Goal: Check status: Check status

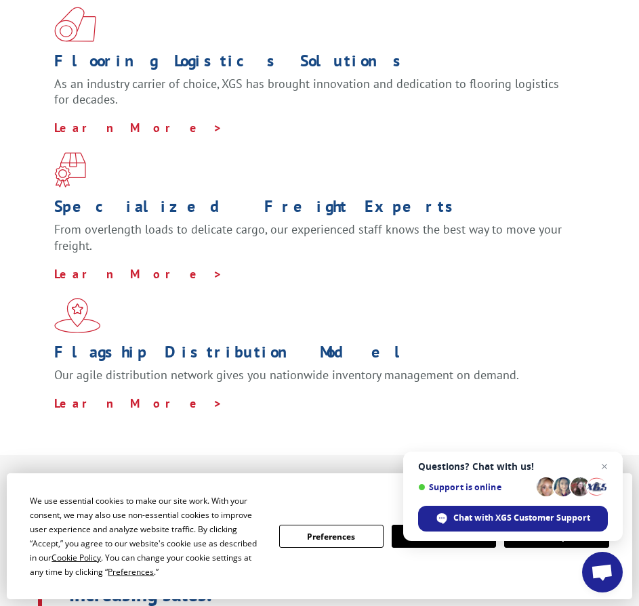
scroll to position [542, 0]
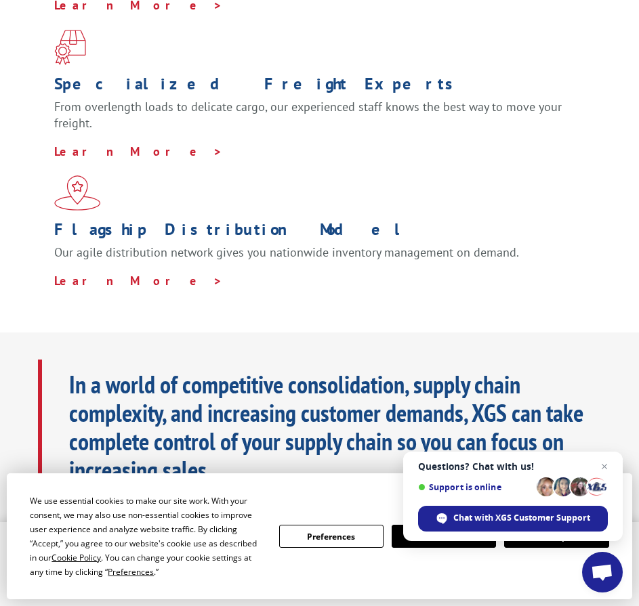
click at [604, 470] on span "Close chat" at bounding box center [604, 467] width 16 height 16
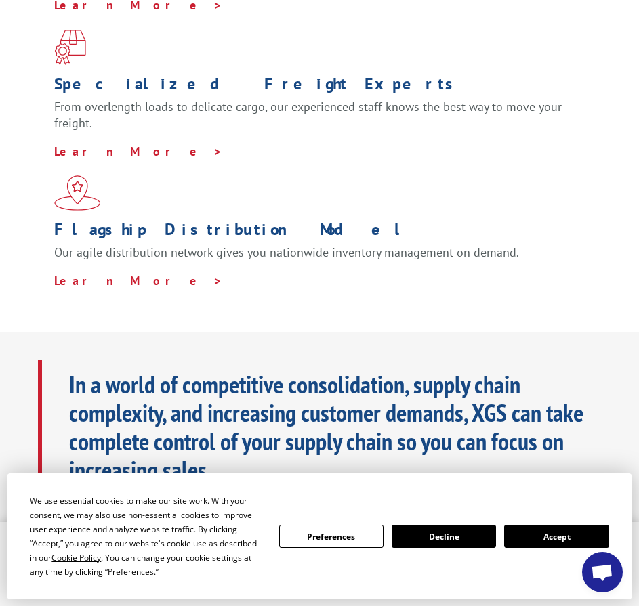
click at [564, 535] on button "Accept" at bounding box center [556, 536] width 104 height 23
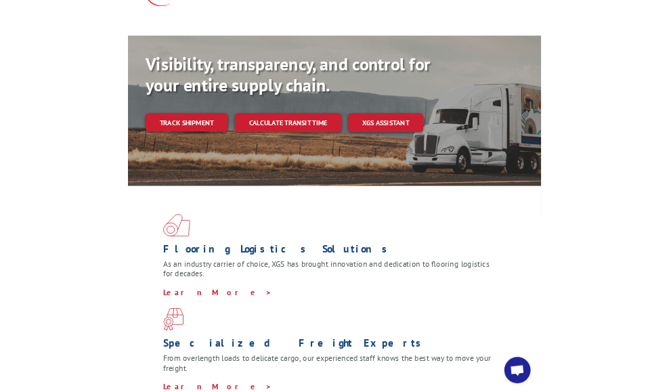
scroll to position [0, 0]
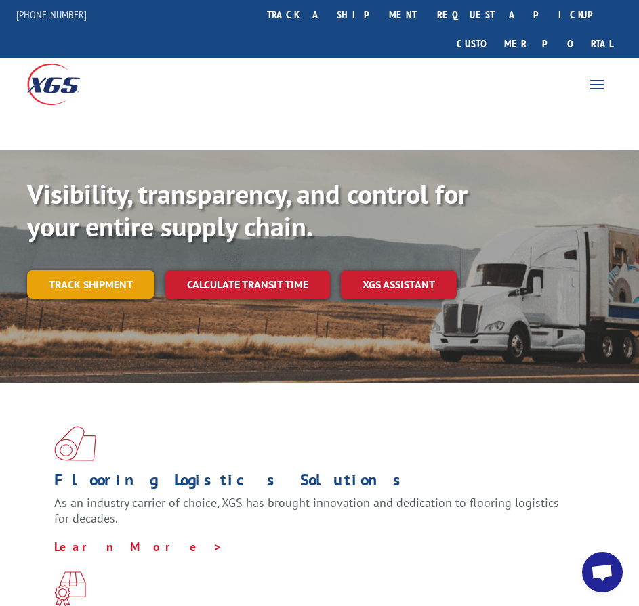
click at [107, 270] on link "Track shipment" at bounding box center [90, 284] width 127 height 28
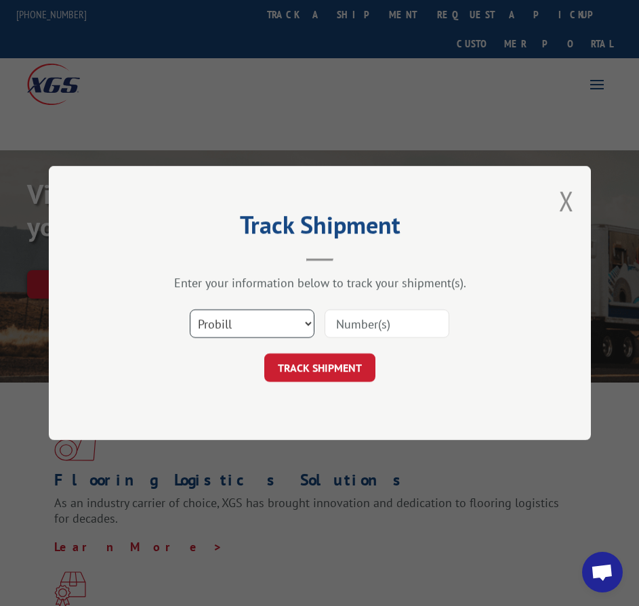
click at [301, 318] on select "Select category... Probill BOL PO" at bounding box center [252, 324] width 125 height 28
click at [190, 310] on select "Select category... Probill BOL PO" at bounding box center [252, 324] width 125 height 28
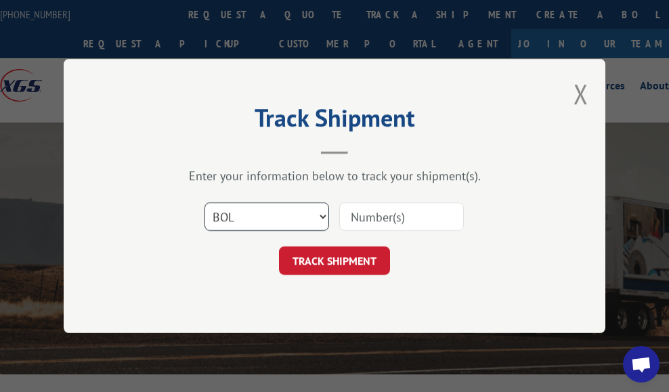
click at [316, 211] on select "Select category... Probill BOL PO" at bounding box center [267, 217] width 125 height 28
select select "probill"
click at [205, 203] on select "Select category... Probill BOL PO" at bounding box center [267, 217] width 125 height 28
click at [362, 223] on input at bounding box center [401, 217] width 125 height 28
type input "2882196"
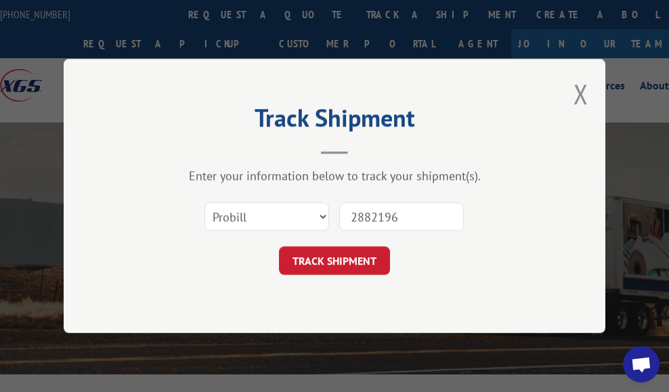
click at [279, 247] on button "TRACK SHIPMENT" at bounding box center [334, 261] width 111 height 28
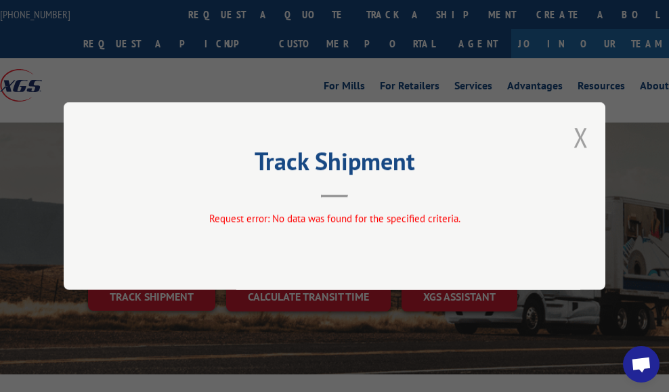
click at [585, 153] on button "Close modal" at bounding box center [581, 137] width 15 height 36
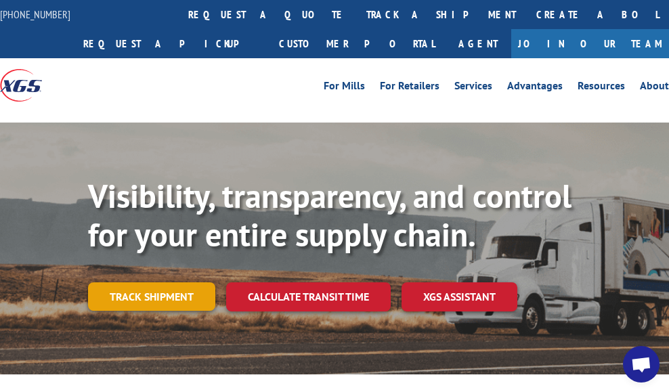
click at [176, 290] on link "Track shipment" at bounding box center [151, 297] width 127 height 28
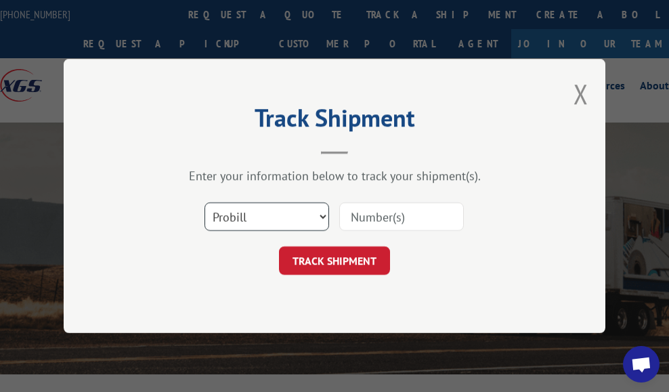
click at [306, 210] on select "Select category... Probill BOL PO" at bounding box center [267, 217] width 125 height 28
click at [205, 203] on select "Select category... Probill BOL PO" at bounding box center [267, 217] width 125 height 28
click at [375, 216] on input at bounding box center [401, 217] width 125 height 28
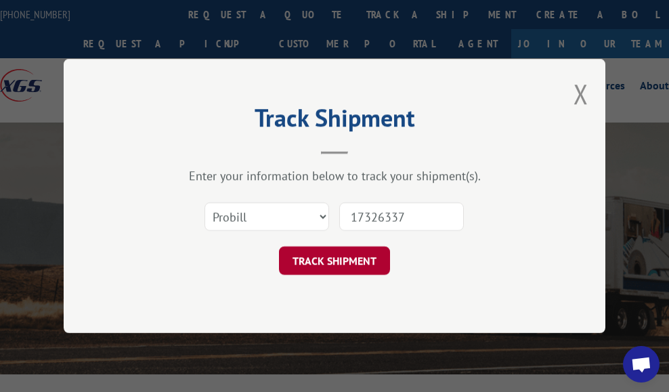
type input "17326337"
click at [358, 259] on button "TRACK SHIPMENT" at bounding box center [334, 261] width 111 height 28
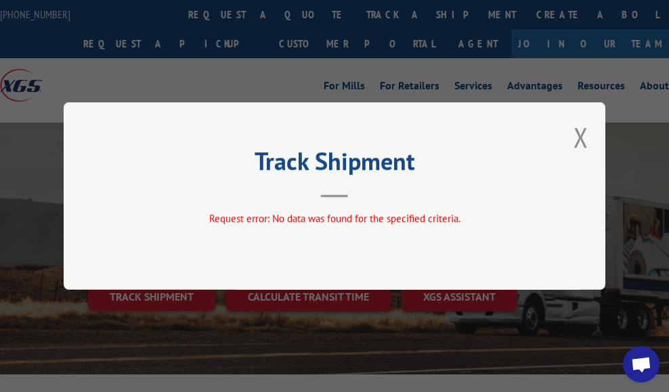
drag, startPoint x: 580, startPoint y: 146, endPoint x: 560, endPoint y: 152, distance: 20.8
click at [581, 146] on button "Close modal" at bounding box center [581, 137] width 15 height 36
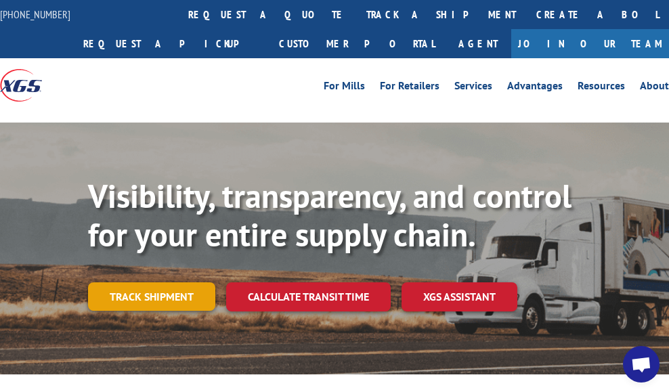
click at [205, 303] on link "Track shipment" at bounding box center [151, 297] width 127 height 28
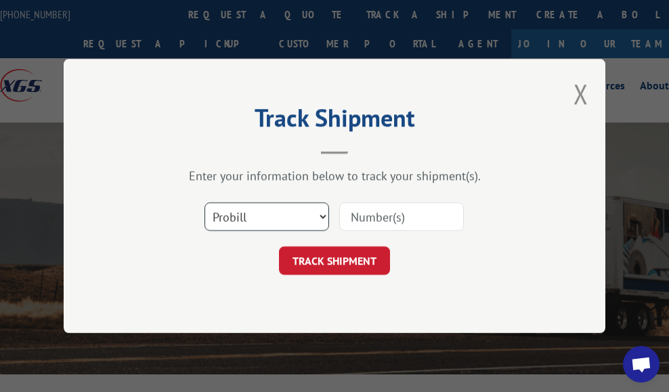
click at [243, 217] on select "Select category... Probill BOL PO" at bounding box center [267, 217] width 125 height 28
select select "bol"
click at [205, 203] on select "Select category... Probill BOL PO" at bounding box center [267, 217] width 125 height 28
click at [393, 196] on div "Select category... Probill BOL PO" at bounding box center [334, 216] width 406 height 45
click at [383, 212] on input at bounding box center [401, 217] width 125 height 28
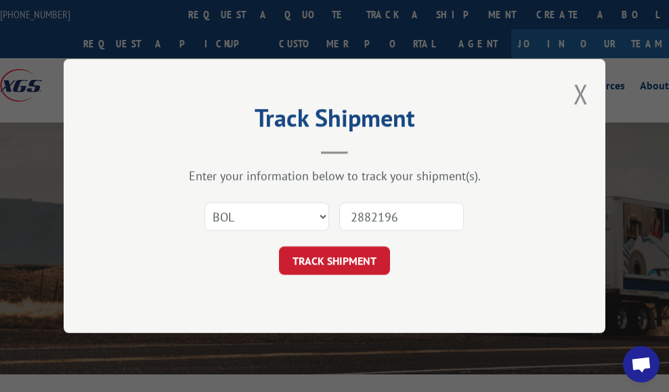
type input "2882196"
click at [279, 247] on button "TRACK SHIPMENT" at bounding box center [334, 261] width 111 height 28
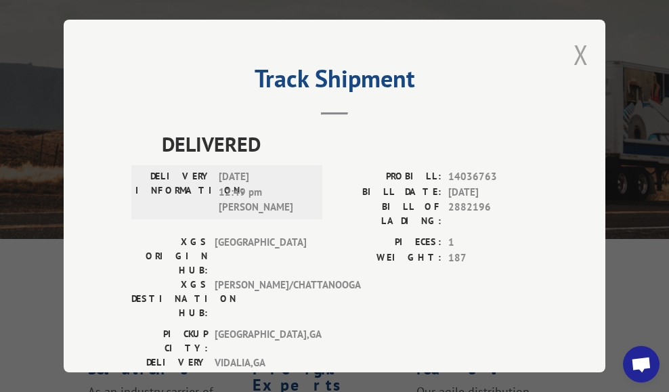
click at [580, 45] on button "Close modal" at bounding box center [581, 55] width 15 height 36
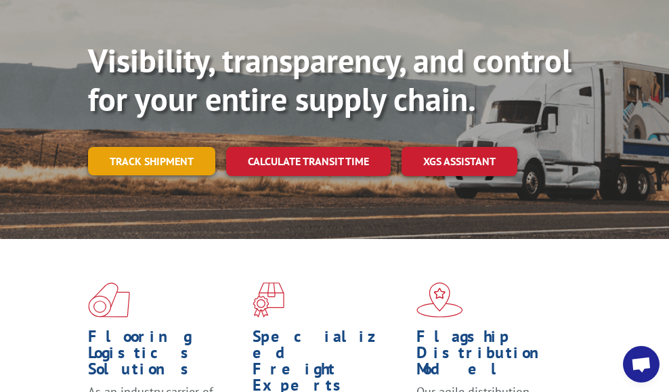
click at [141, 159] on link "Track shipment" at bounding box center [151, 161] width 127 height 28
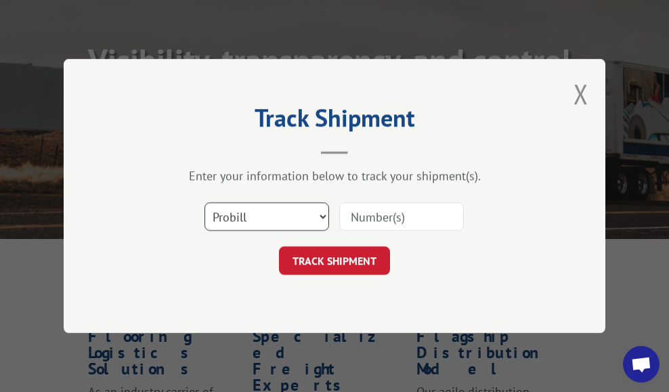
click at [312, 221] on select "Select category... Probill BOL PO" at bounding box center [267, 217] width 125 height 28
click at [205, 203] on select "Select category... Probill BOL PO" at bounding box center [267, 217] width 125 height 28
click at [362, 214] on input at bounding box center [401, 217] width 125 height 28
click at [368, 215] on input at bounding box center [401, 217] width 125 height 28
drag, startPoint x: 388, startPoint y: 224, endPoint x: 406, endPoint y: 233, distance: 21.2
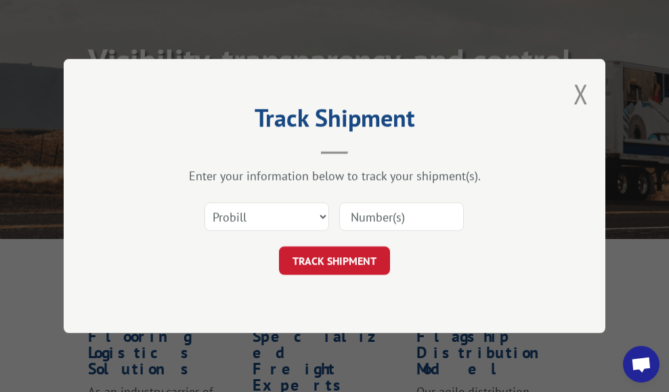
click at [386, 222] on input at bounding box center [401, 217] width 125 height 28
type input "17326337"
click at [374, 252] on button "TRACK SHIPMENT" at bounding box center [334, 261] width 111 height 28
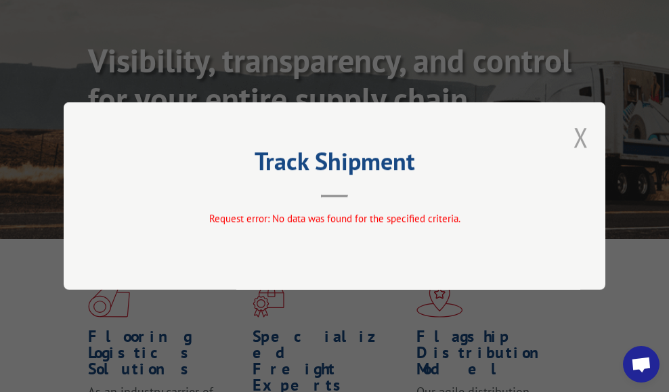
click at [590, 141] on div "Track Shipment Request error: No data was found for the specified criteria." at bounding box center [335, 196] width 542 height 188
click at [584, 142] on button "Close modal" at bounding box center [581, 137] width 15 height 36
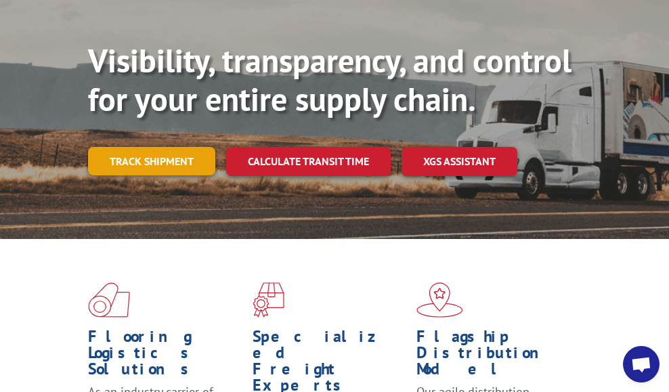
click at [180, 159] on link "Track shipment" at bounding box center [151, 161] width 127 height 28
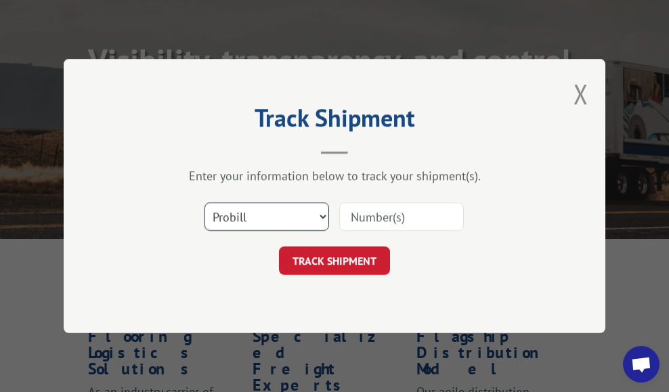
click at [265, 215] on select "Select category... Probill BOL PO" at bounding box center [267, 217] width 125 height 28
select select "bol"
click at [205, 203] on select "Select category... Probill BOL PO" at bounding box center [267, 217] width 125 height 28
click at [383, 220] on input at bounding box center [401, 217] width 125 height 28
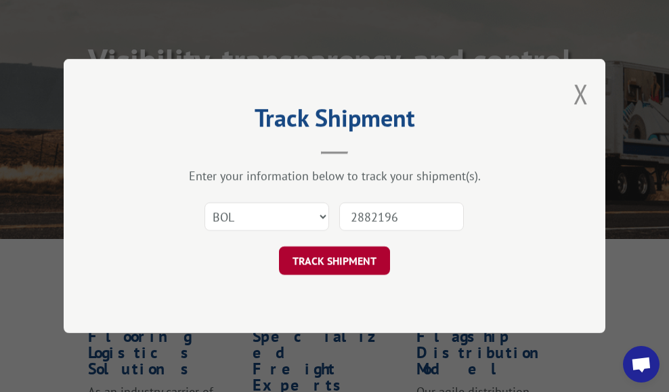
type input "2882196"
click at [366, 254] on button "TRACK SHIPMENT" at bounding box center [334, 261] width 111 height 28
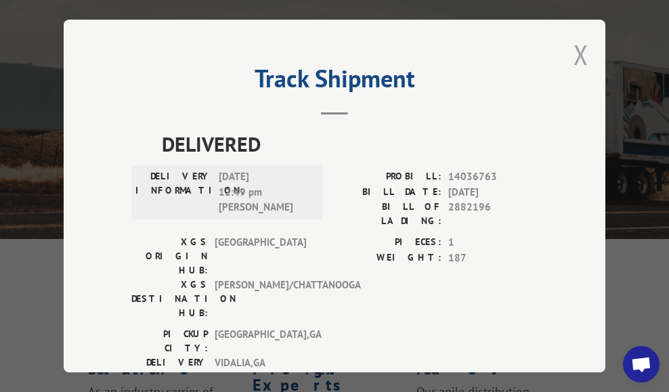
click at [579, 48] on button "Close modal" at bounding box center [581, 55] width 15 height 36
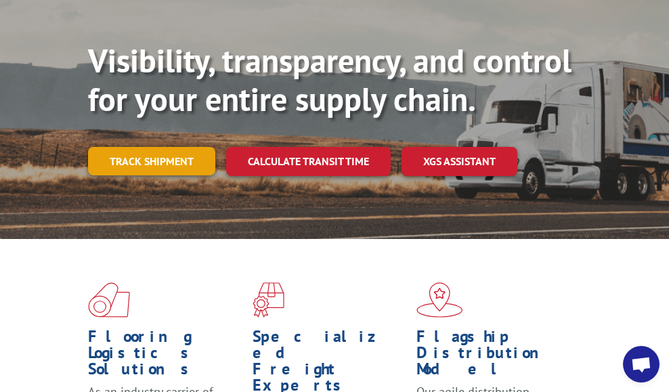
click at [184, 159] on link "Track shipment" at bounding box center [151, 161] width 127 height 28
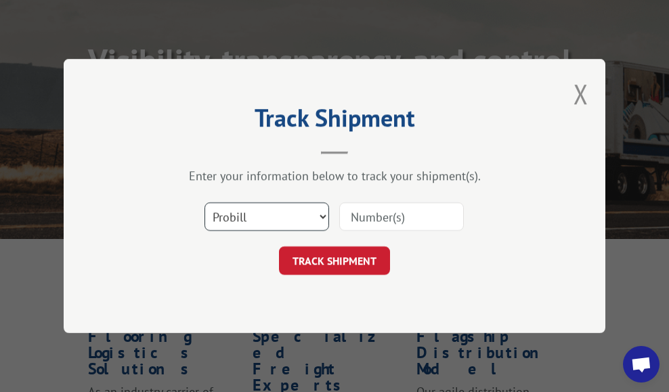
click at [294, 218] on select "Select category... Probill BOL PO" at bounding box center [267, 217] width 125 height 28
click at [205, 203] on select "Select category... Probill BOL PO" at bounding box center [267, 217] width 125 height 28
click at [369, 214] on input at bounding box center [401, 217] width 125 height 28
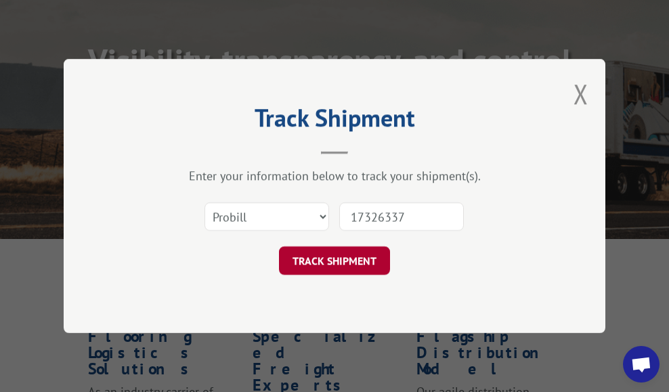
type input "17326337"
click at [375, 266] on button "TRACK SHIPMENT" at bounding box center [334, 261] width 111 height 28
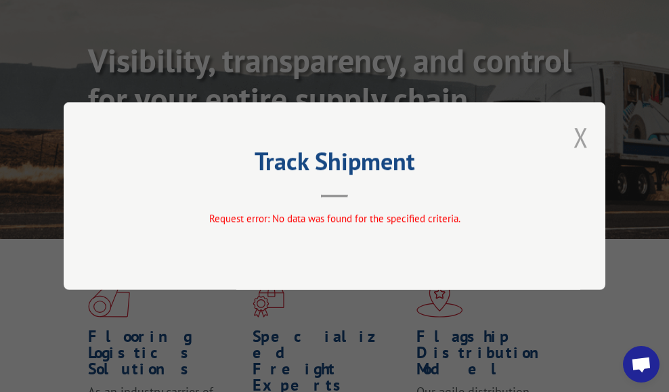
click at [577, 143] on button "Close modal" at bounding box center [581, 137] width 15 height 36
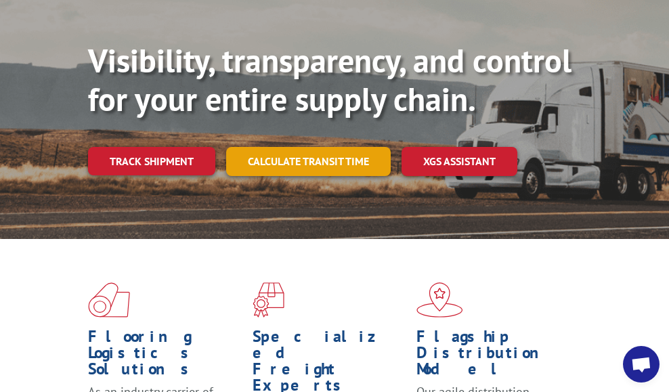
click at [329, 159] on link "Calculate transit time" at bounding box center [308, 161] width 165 height 29
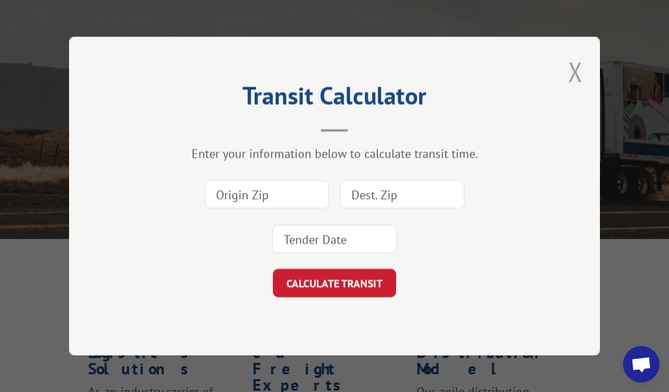
click at [580, 72] on button "Close modal" at bounding box center [575, 72] width 15 height 36
